Goal: Information Seeking & Learning: Learn about a topic

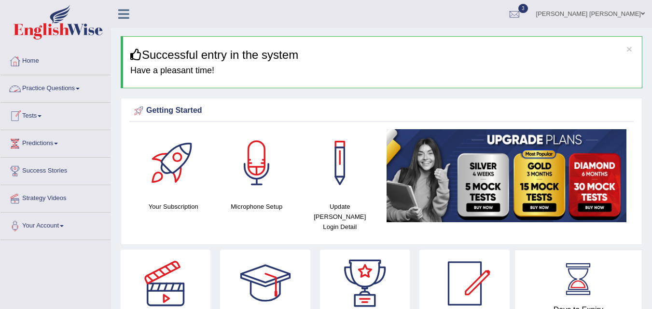
click at [58, 89] on link "Practice Questions" at bounding box center [55, 87] width 110 height 24
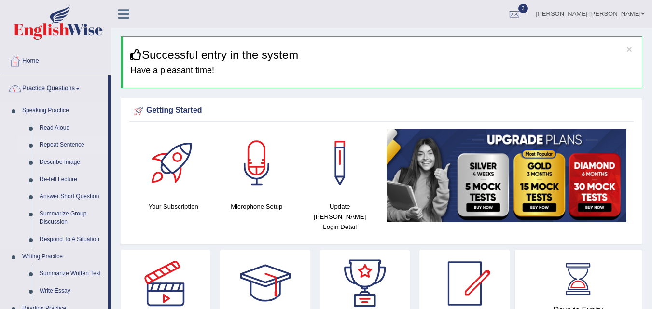
click at [60, 148] on link "Repeat Sentence" at bounding box center [71, 145] width 73 height 17
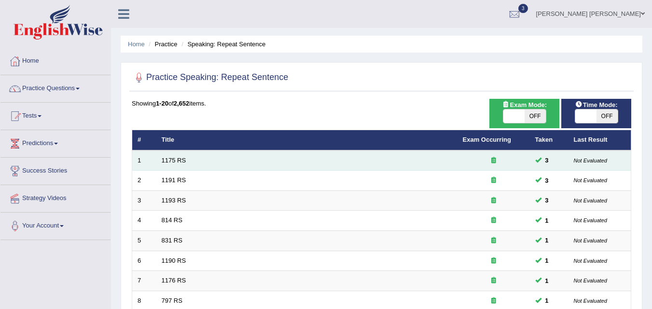
click at [503, 152] on td at bounding box center [494, 161] width 72 height 20
click at [174, 166] on td "1175 RS" at bounding box center [306, 161] width 301 height 20
click at [176, 159] on link "1175 RS" at bounding box center [174, 160] width 25 height 7
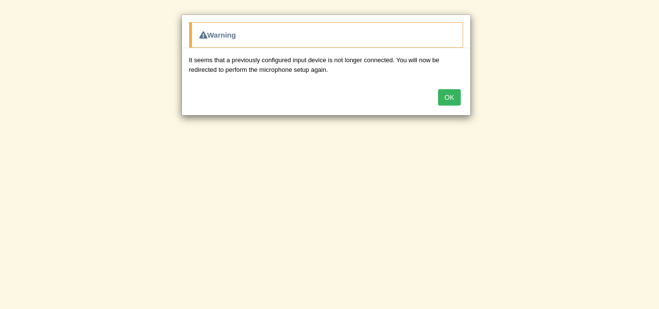
click at [440, 146] on div "Warning It seems that a previously configured input device is not longer connec…" at bounding box center [329, 154] width 659 height 309
click at [449, 98] on button "OK" at bounding box center [449, 97] width 22 height 16
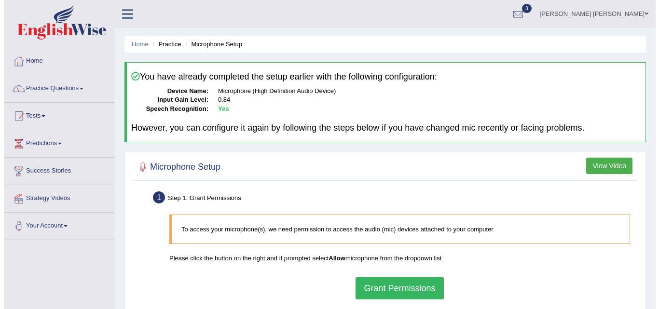
scroll to position [19, 0]
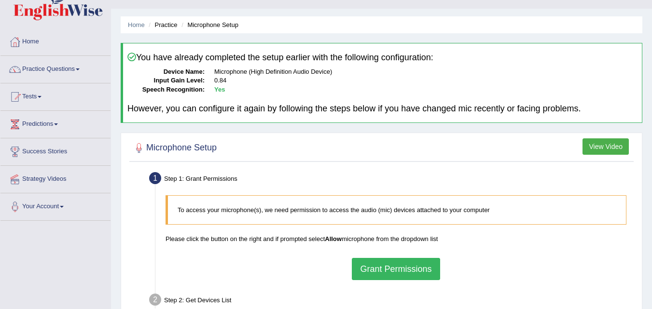
click at [380, 272] on button "Grant Permissions" at bounding box center [396, 269] width 88 height 22
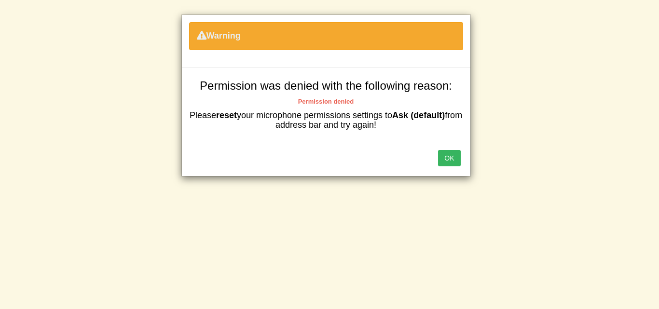
click at [452, 161] on button "OK" at bounding box center [449, 158] width 22 height 16
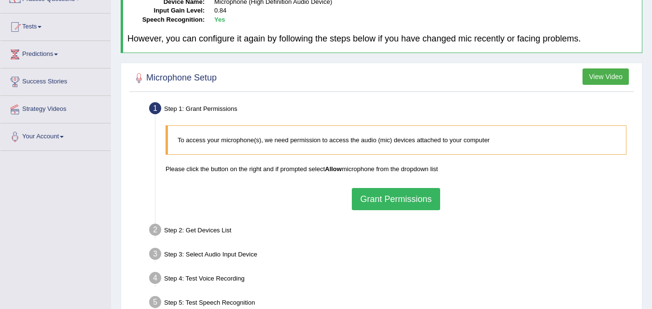
scroll to position [82, 0]
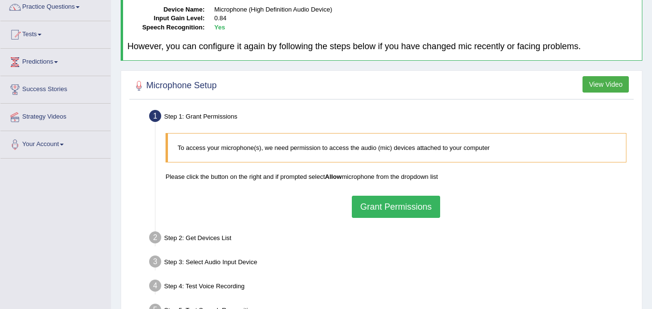
click at [399, 219] on div "To access your microphone(s), we need permission to access the audio (mic) devi…" at bounding box center [396, 175] width 471 height 94
click at [407, 216] on button "Grant Permissions" at bounding box center [396, 207] width 88 height 22
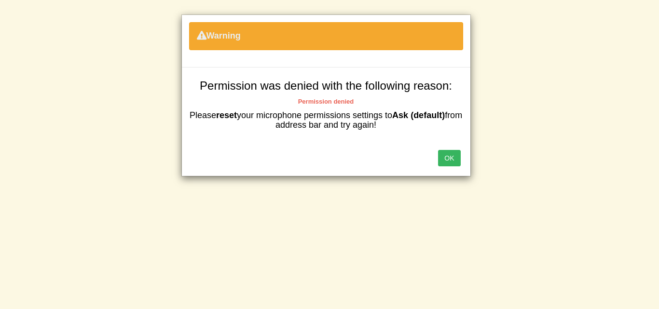
click at [454, 160] on button "OK" at bounding box center [449, 158] width 22 height 16
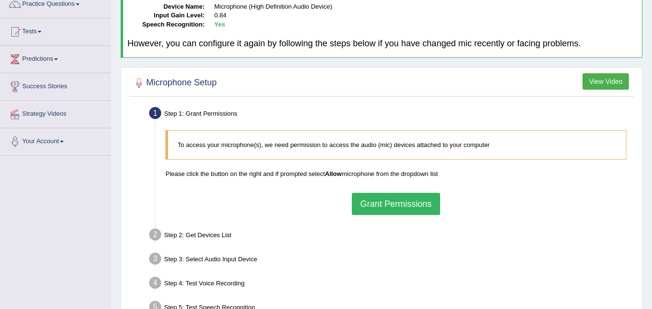
click at [344, 175] on p "Please click the button on the right and if prompted select Allow microphone fr…" at bounding box center [396, 173] width 461 height 9
click at [344, 149] on p "To access your microphone(s), we need permission to access the audio (mic) devi…" at bounding box center [397, 144] width 439 height 9
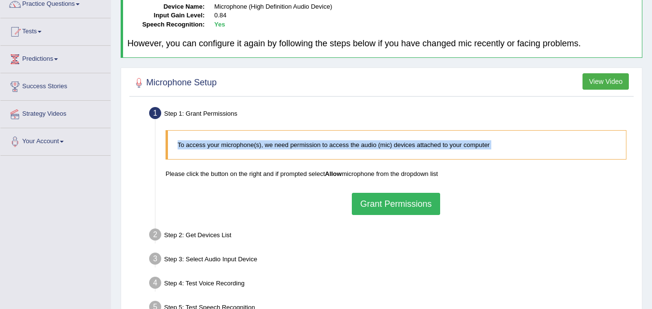
click at [344, 149] on p "To access your microphone(s), we need permission to access the audio (mic) devi…" at bounding box center [397, 144] width 439 height 9
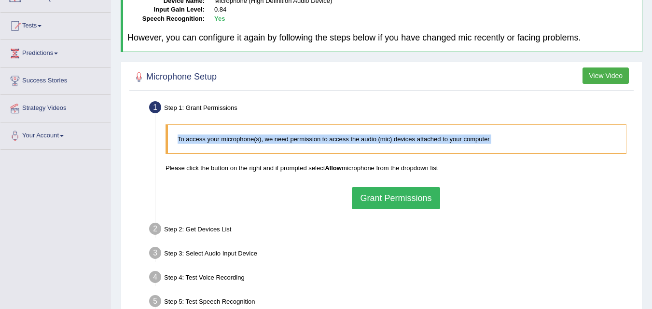
scroll to position [62, 0]
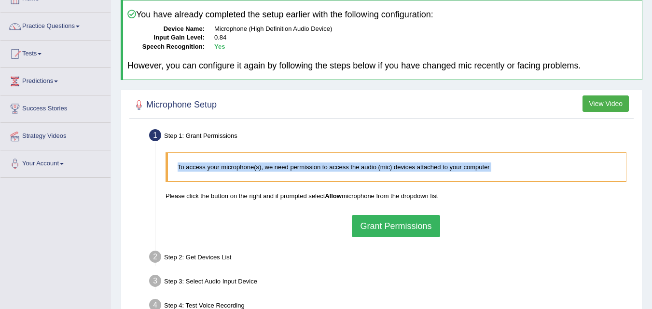
click at [398, 225] on button "Grant Permissions" at bounding box center [396, 226] width 88 height 22
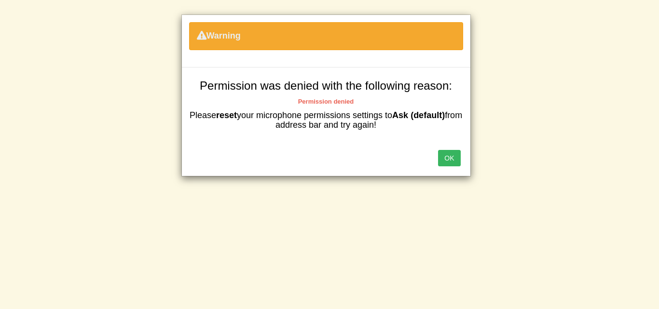
click at [451, 148] on div "OK" at bounding box center [326, 159] width 289 height 34
click at [449, 155] on button "OK" at bounding box center [449, 158] width 22 height 16
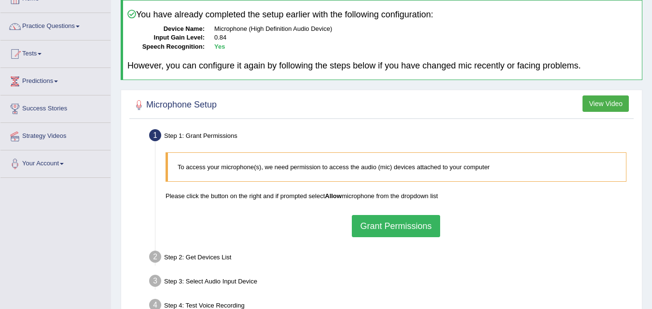
click at [375, 229] on button "Grant Permissions" at bounding box center [396, 226] width 88 height 22
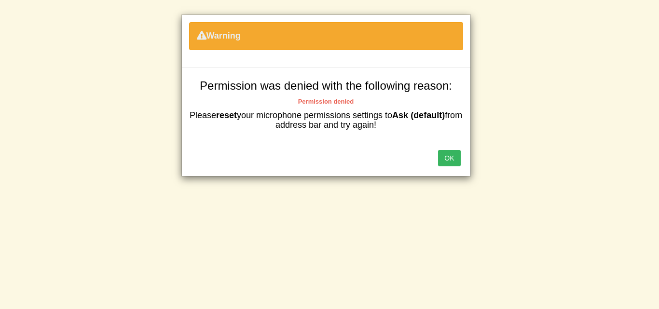
click at [451, 165] on button "OK" at bounding box center [449, 158] width 22 height 16
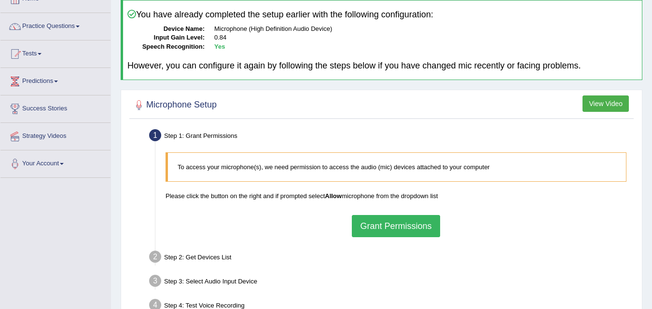
click at [74, 55] on link "Tests" at bounding box center [55, 53] width 110 height 24
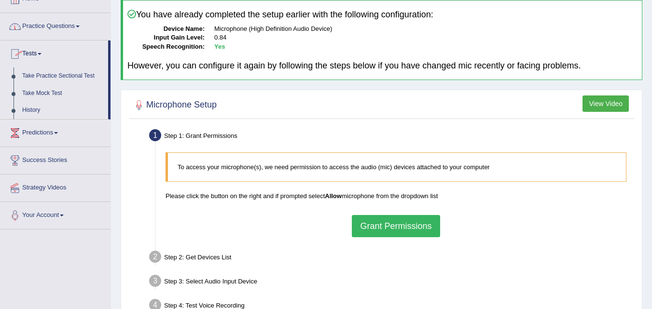
click at [93, 21] on link "Practice Questions" at bounding box center [55, 25] width 110 height 24
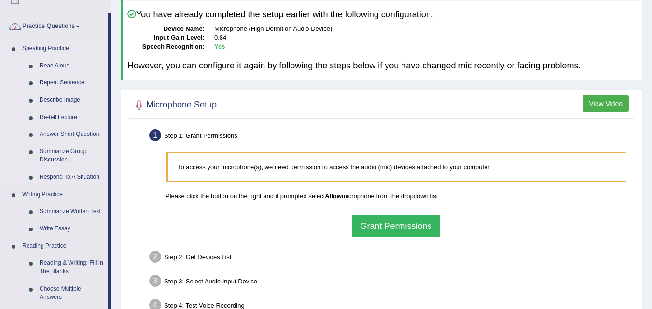
click at [60, 64] on link "Read Aloud" at bounding box center [71, 65] width 73 height 17
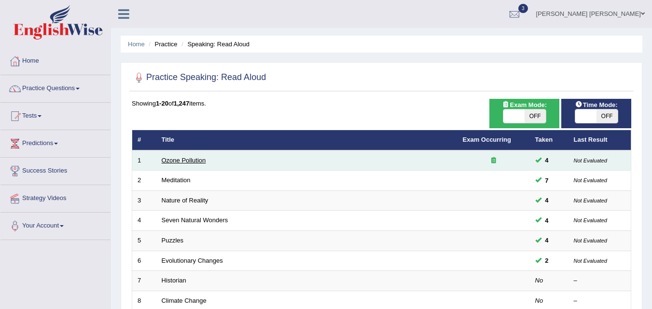
click at [184, 162] on link "Ozone Pollution" at bounding box center [184, 160] width 44 height 7
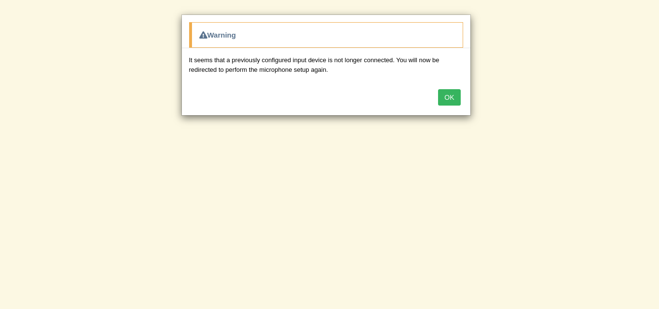
click at [452, 98] on button "OK" at bounding box center [449, 97] width 22 height 16
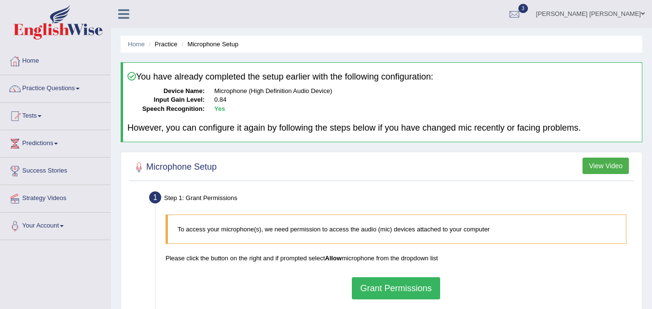
click at [270, 242] on blockquote "To access your microphone(s), we need permission to access the audio (mic) devi…" at bounding box center [396, 229] width 461 height 29
click at [383, 286] on button "Grant Permissions" at bounding box center [396, 288] width 88 height 22
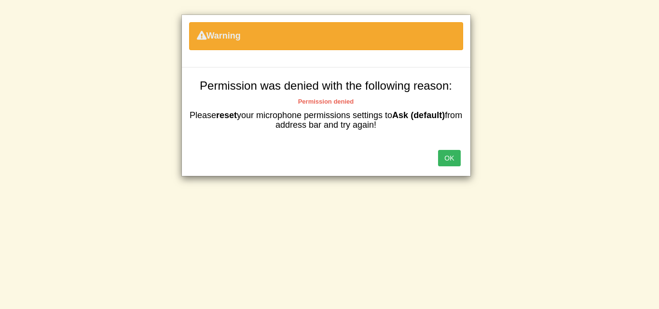
click at [452, 154] on button "OK" at bounding box center [449, 158] width 22 height 16
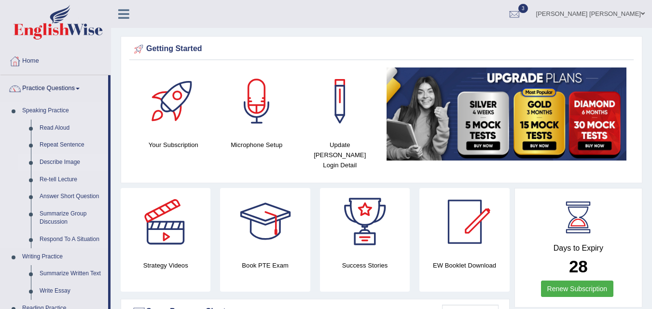
click at [67, 164] on link "Describe Image" at bounding box center [71, 162] width 73 height 17
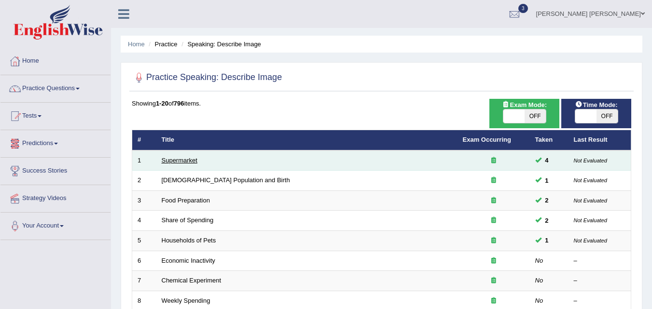
click at [196, 157] on link "Supermarket" at bounding box center [180, 160] width 36 height 7
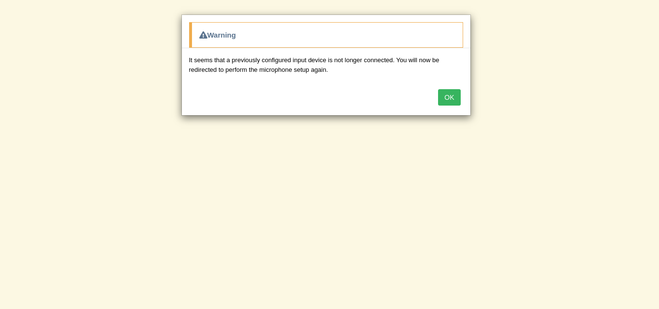
click at [453, 92] on button "OK" at bounding box center [449, 97] width 22 height 16
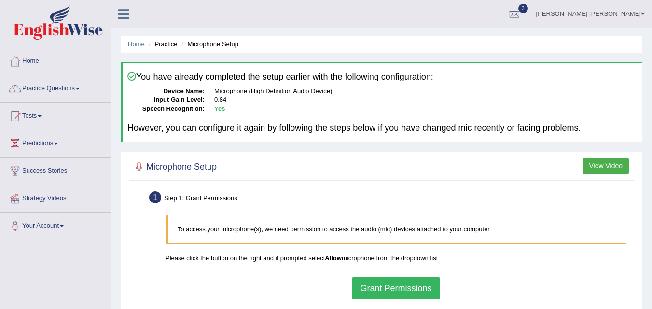
click at [383, 289] on button "Grant Permissions" at bounding box center [396, 288] width 88 height 22
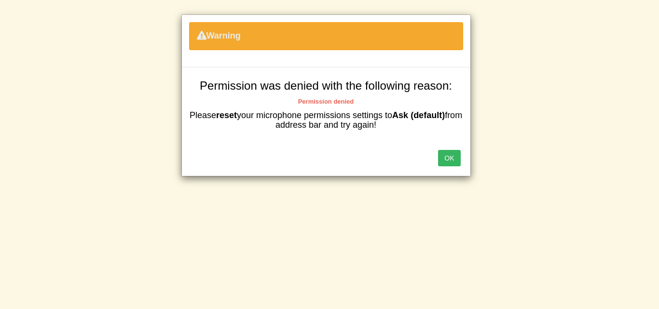
click at [453, 161] on button "OK" at bounding box center [449, 158] width 22 height 16
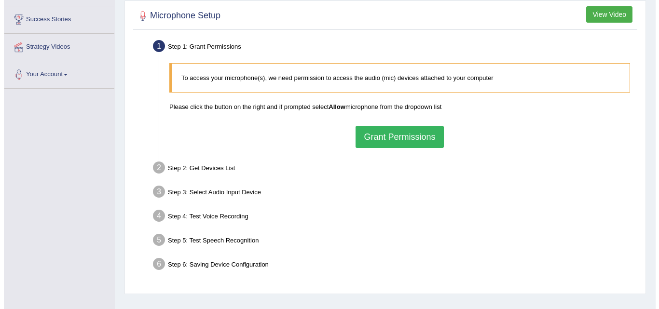
scroll to position [154, 0]
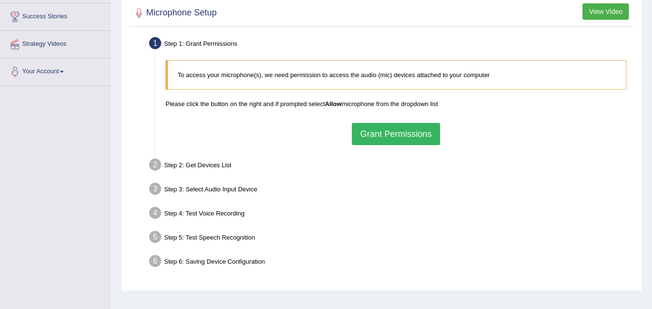
click at [386, 127] on button "Grant Permissions" at bounding box center [396, 134] width 88 height 22
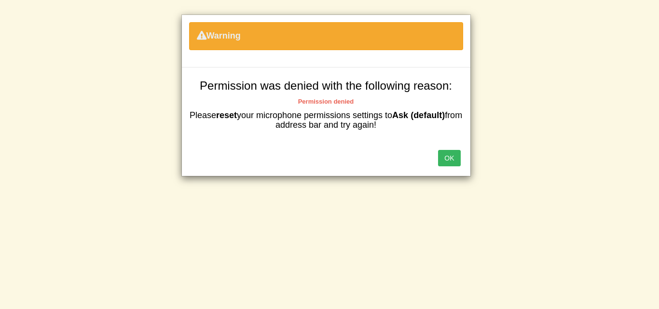
click at [442, 154] on button "OK" at bounding box center [449, 158] width 22 height 16
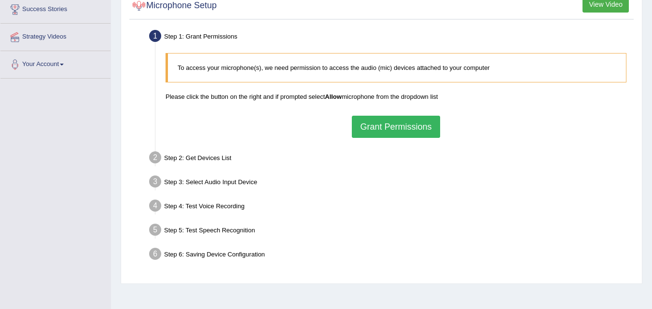
click at [141, 6] on div at bounding box center [139, 6] width 14 height 14
click at [156, 0] on h2 "Microphone Setup" at bounding box center [174, 6] width 85 height 14
click at [652, 48] on div "Home Practice Microphone Setup You have already completed the setup earlier wit…" at bounding box center [381, 79] width 541 height 483
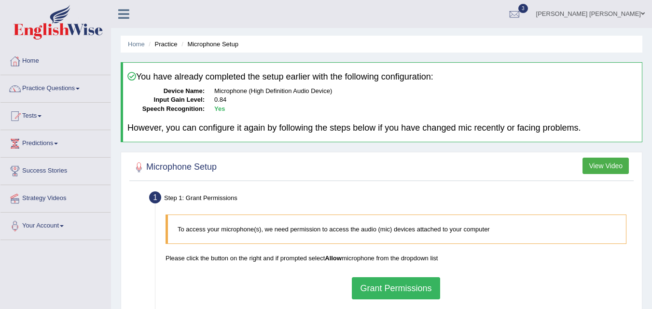
click at [391, 283] on button "Grant Permissions" at bounding box center [396, 288] width 88 height 22
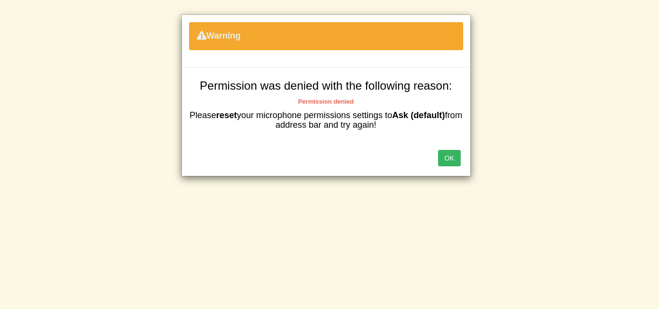
click at [453, 158] on button "OK" at bounding box center [449, 158] width 22 height 16
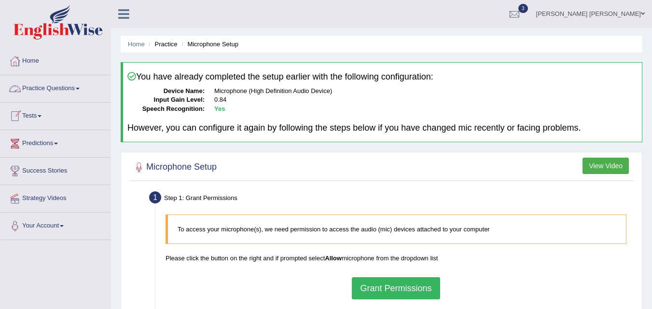
click at [56, 90] on link "Practice Questions" at bounding box center [55, 87] width 110 height 24
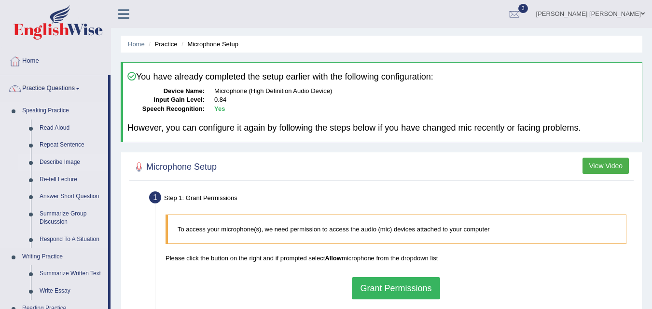
click at [54, 160] on link "Describe Image" at bounding box center [71, 162] width 73 height 17
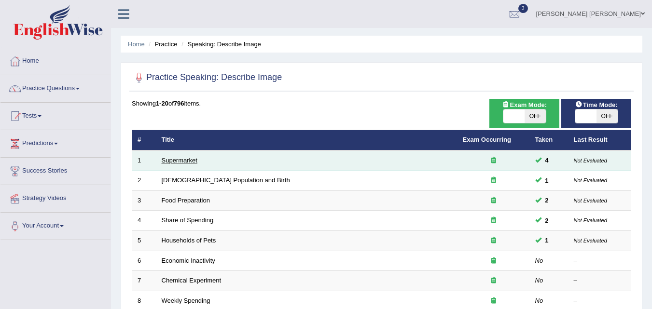
click at [174, 158] on link "Supermarket" at bounding box center [180, 160] width 36 height 7
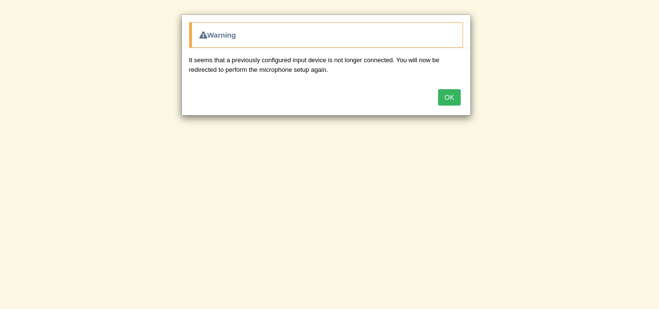
click at [458, 97] on button "OK" at bounding box center [449, 97] width 22 height 16
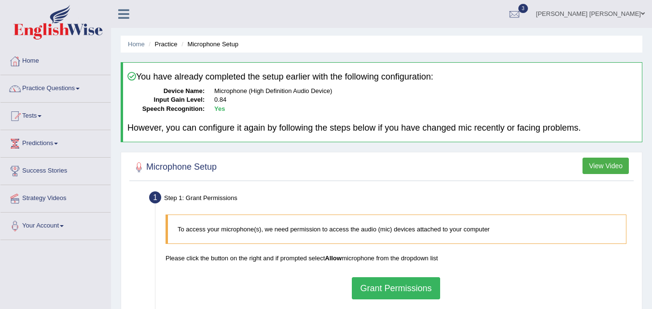
click at [379, 260] on p "Please click the button on the right and if prompted select Allow microphone fr…" at bounding box center [396, 258] width 461 height 9
click at [379, 284] on button "Grant Permissions" at bounding box center [396, 288] width 88 height 22
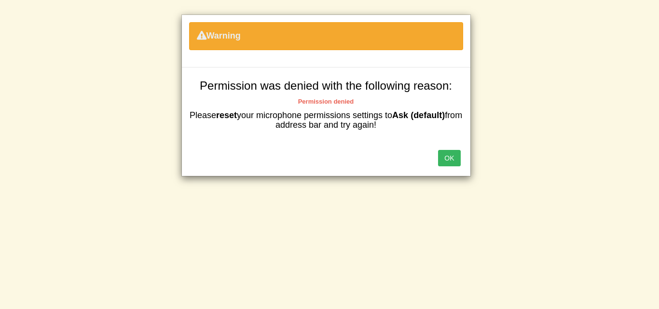
click at [313, 101] on b "Permission denied" at bounding box center [326, 101] width 56 height 7
click at [449, 165] on button "OK" at bounding box center [449, 158] width 22 height 16
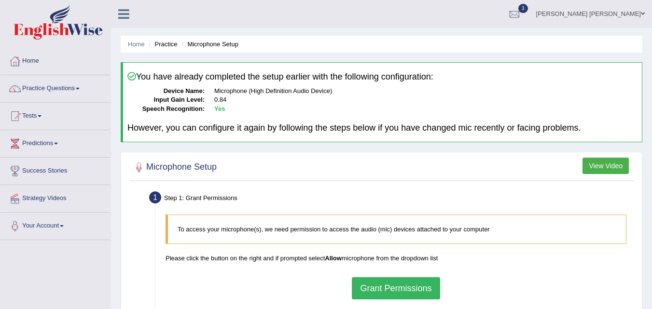
drag, startPoint x: 382, startPoint y: 282, endPoint x: 264, endPoint y: 266, distance: 119.7
click at [264, 266] on div "To access your microphone(s), we need permission to access the audio (mic) devi…" at bounding box center [396, 257] width 471 height 94
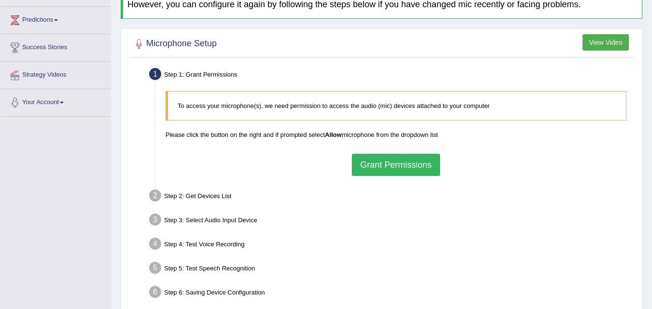
scroll to position [197, 0]
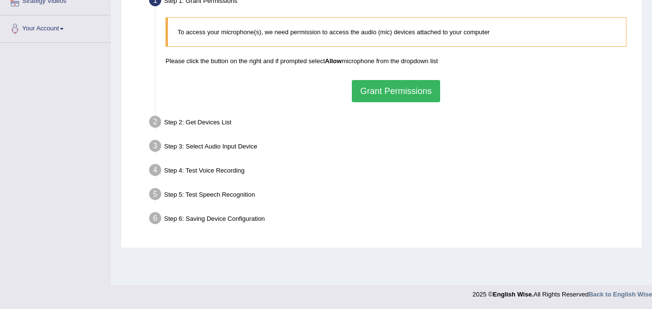
click at [185, 218] on div "Step 6: Saving Device Configuration" at bounding box center [391, 219] width 493 height 21
click at [533, 210] on div "Step 6: Saving Device Configuration" at bounding box center [391, 219] width 493 height 21
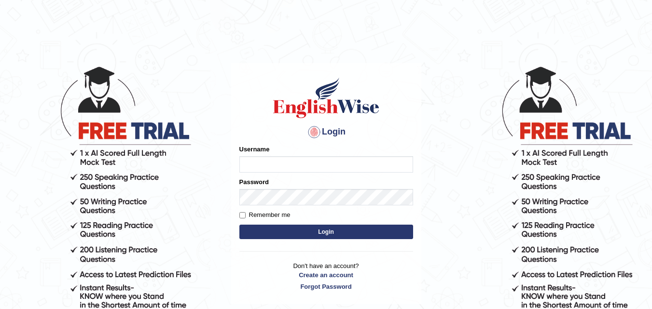
type input "Amitakumari"
click at [283, 230] on button "Login" at bounding box center [326, 232] width 174 height 14
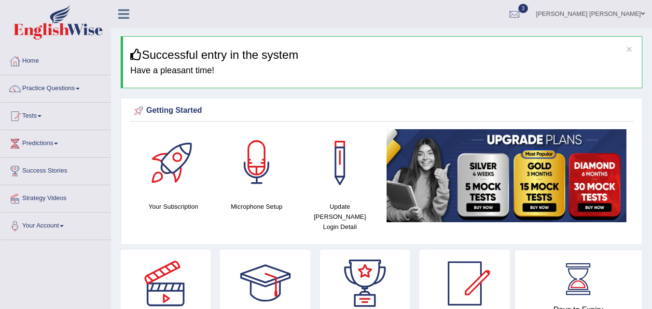
click at [247, 183] on div at bounding box center [257, 163] width 68 height 68
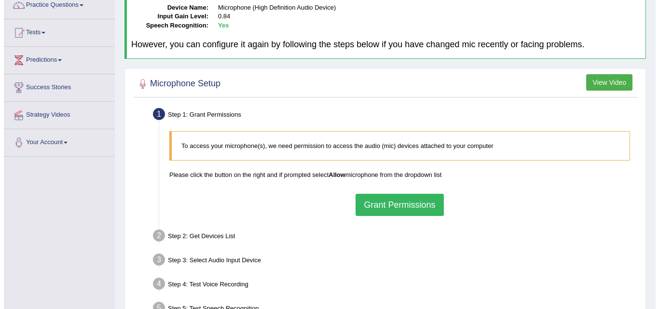
scroll to position [82, 0]
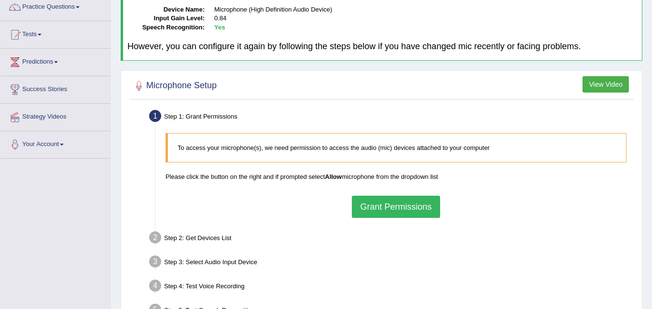
click at [370, 206] on button "Grant Permissions" at bounding box center [396, 207] width 88 height 22
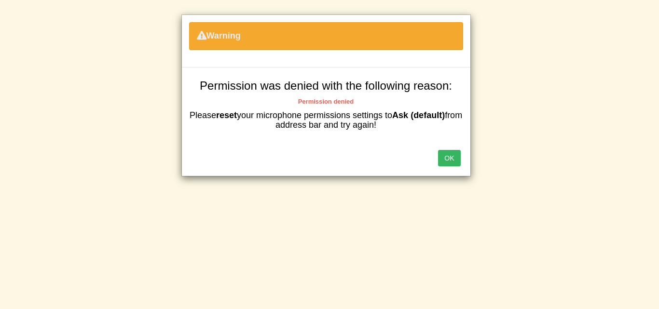
click at [442, 121] on h4 "Please reset your microphone permissions settings to Ask (default) from address…" at bounding box center [326, 120] width 274 height 19
click at [445, 151] on button "OK" at bounding box center [449, 158] width 22 height 16
